Goal: Information Seeking & Learning: Learn about a topic

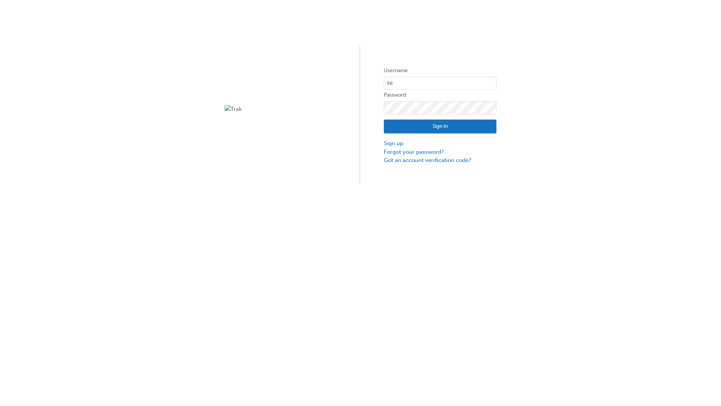
type input "test.e2e.user14"
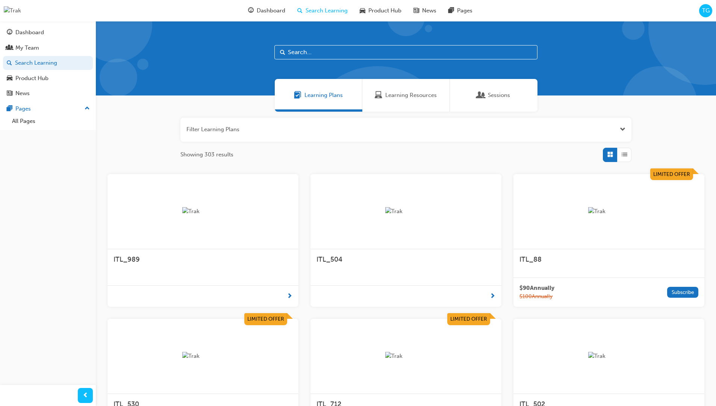
scroll to position [104, 0]
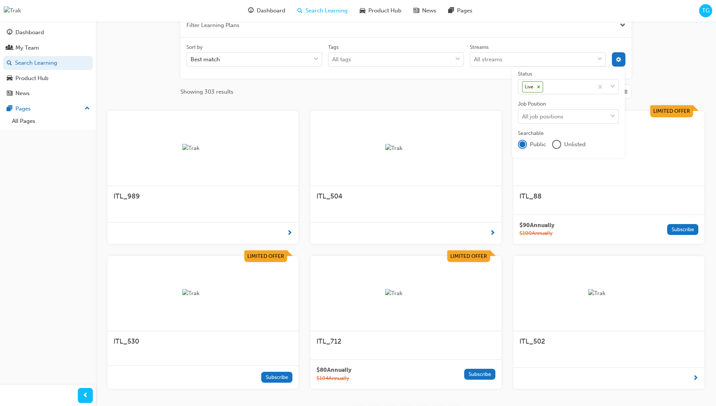
scroll to position [135, 0]
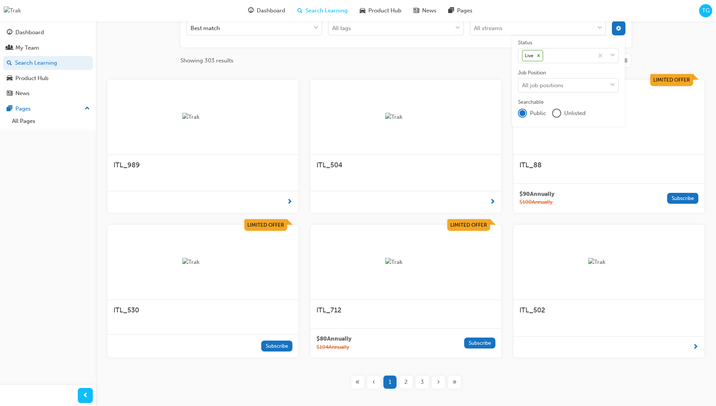
click at [475, 31] on input "Streams All streams" at bounding box center [474, 28] width 1 height 6
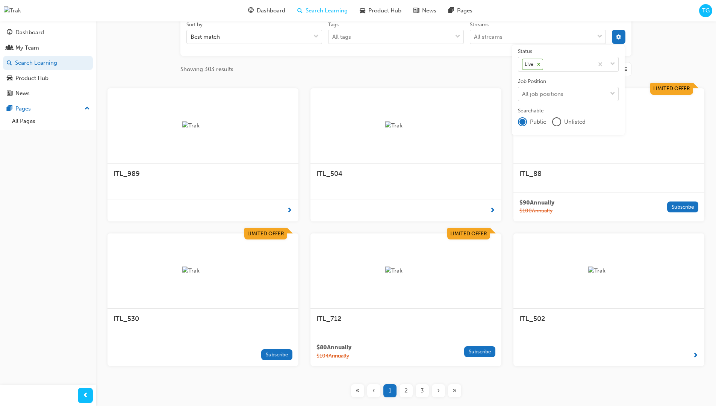
click at [475, 37] on input "Streams All streams" at bounding box center [474, 36] width 1 height 6
click at [475, 37] on input "Streams 0 results available. Select is focused ,type to refine list, press Down…" at bounding box center [474, 36] width 1 height 6
